Goal: Check status

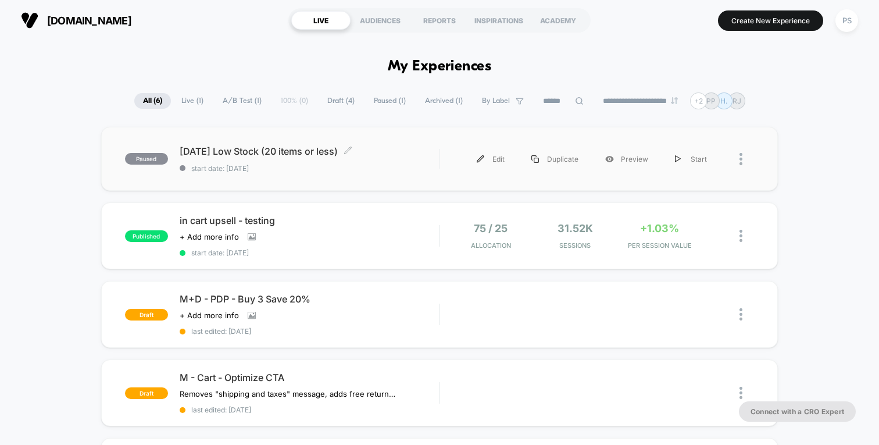
click at [251, 152] on span "[DATE] Low Stock (20 items or less) Click to edit experience details" at bounding box center [309, 151] width 259 height 12
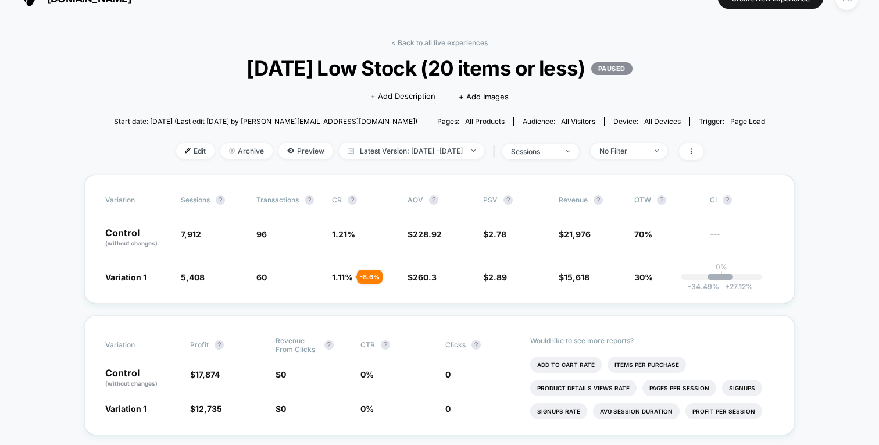
scroll to position [26, 0]
